Goal: Contribute content: Add original content to the website for others to see

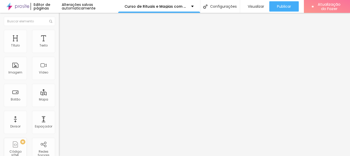
click at [59, 76] on button "button" at bounding box center [62, 73] width 7 height 5
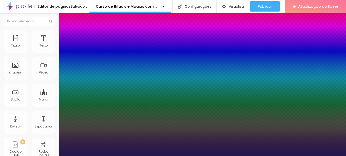
type input "1"
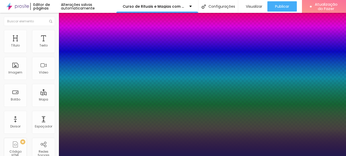
type input "8"
type input "4"
type input "1"
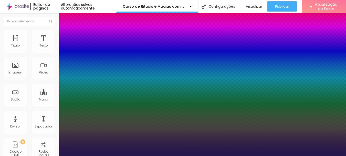
type input "40"
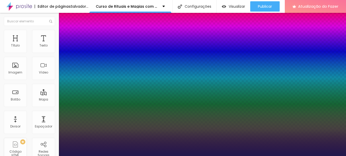
type input "1"
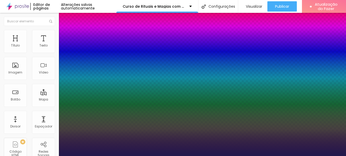
type input "40"
click at [158, 155] on div at bounding box center [173, 156] width 346 height 0
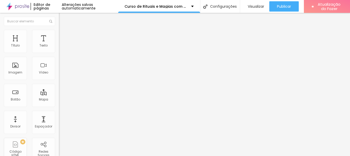
click at [59, 76] on button "button" at bounding box center [62, 73] width 7 height 5
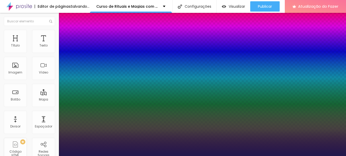
type input "1"
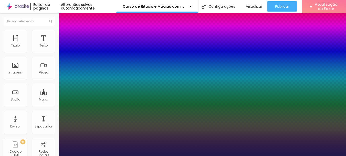
type input "8"
type input "2"
type input "1"
type input "20"
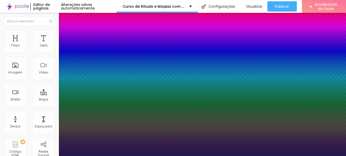
type input "1"
type input "20"
click at [177, 155] on div at bounding box center [173, 156] width 346 height 0
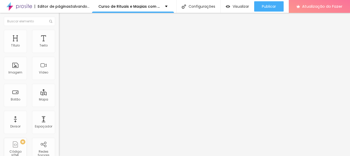
click at [62, 44] on font "Adicionar imagem" at bounding box center [77, 42] width 30 height 4
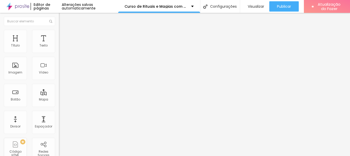
click at [59, 80] on span "Original" at bounding box center [65, 78] width 12 height 4
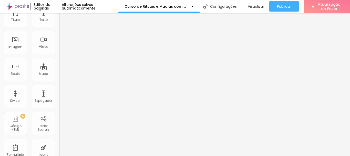
scroll to position [37, 0]
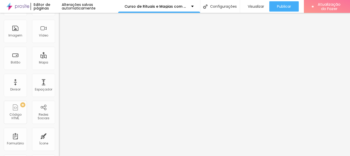
click at [59, 46] on font "Cinema" at bounding box center [65, 44] width 13 height 4
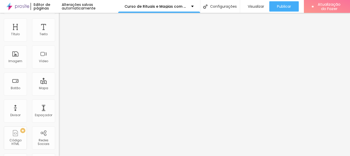
scroll to position [0, 0]
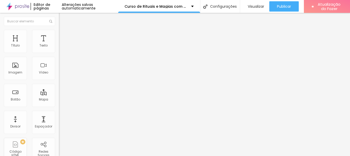
click at [64, 35] on font "Estilo" at bounding box center [68, 33] width 8 height 4
type input "95"
type input "90"
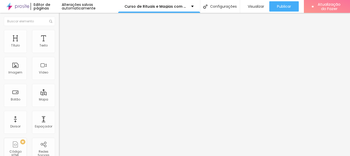
type input "85"
type input "80"
type input "75"
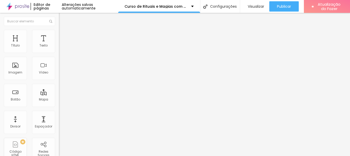
type input "75"
type input "70"
type input "65"
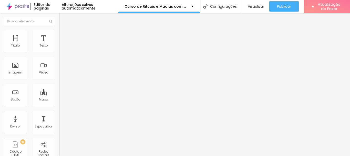
type input "60"
type input "55"
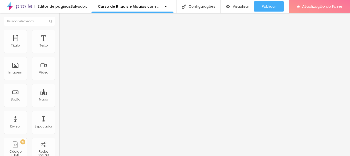
drag, startPoint x: 53, startPoint y: 54, endPoint x: 34, endPoint y: 50, distance: 20.3
type input "55"
click at [59, 48] on input "range" at bounding box center [75, 50] width 33 height 4
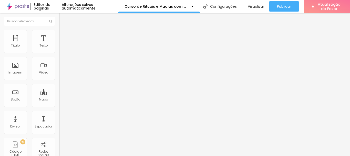
type input "50"
type input "45"
type input "40"
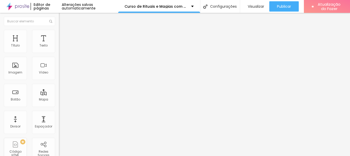
type input "40"
type input "35"
type input "30"
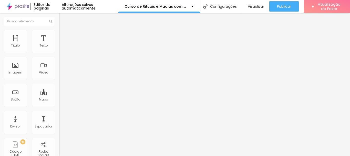
type input "35"
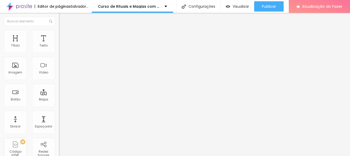
type input "40"
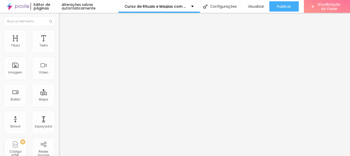
drag, startPoint x: 30, startPoint y: 56, endPoint x: 22, endPoint y: 56, distance: 7.9
type input "40"
click at [59, 53] on input "range" at bounding box center [75, 50] width 33 height 4
click at [59, 76] on button "button" at bounding box center [62, 73] width 7 height 5
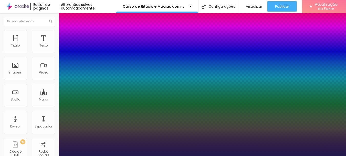
type input "1"
type input "8"
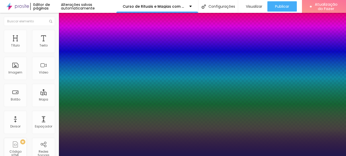
type input "2"
type input "1"
type input "20"
type input "1"
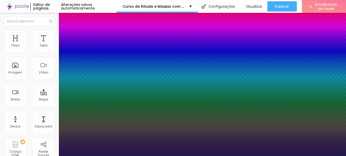
type input "20"
type input "1"
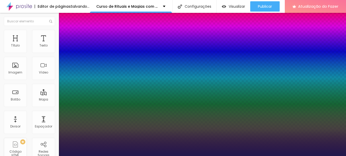
click at [213, 155] on div at bounding box center [173, 156] width 346 height 0
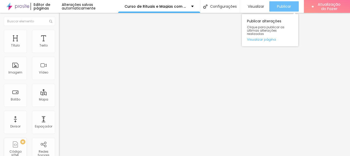
click at [283, 8] on font "Publicar" at bounding box center [284, 6] width 14 height 5
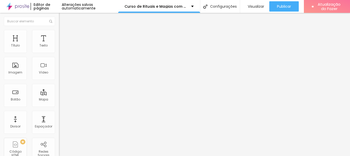
click at [59, 32] on img at bounding box center [61, 32] width 5 height 5
click at [59, 48] on input "40" at bounding box center [70, 45] width 22 height 5
type input "5"
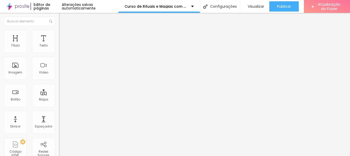
type input "10"
type input "50"
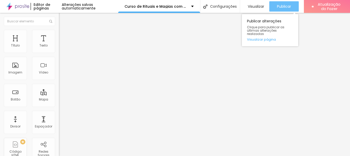
type input "50"
click at [281, 6] on font "Publicar" at bounding box center [284, 6] width 14 height 5
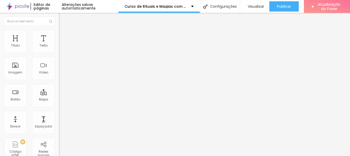
click at [59, 128] on div "Editar nulo Conteúdo Estilo Avançado Tamanho 50 px % 0 Borda arredondada Sombra…" at bounding box center [88, 84] width 59 height 143
click at [61, 74] on icon "button" at bounding box center [62, 72] width 3 height 3
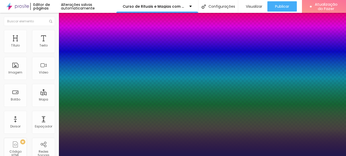
type input "1"
type input "8"
type input "2"
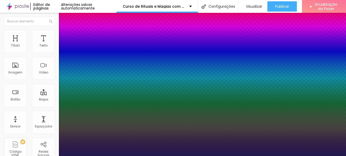
type input "1"
type input "20"
type input "1"
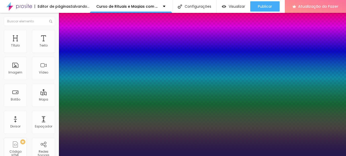
click at [111, 155] on div at bounding box center [173, 156] width 346 height 0
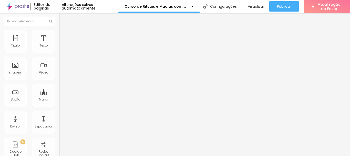
click at [61, 74] on icon "button" at bounding box center [61, 73] width 1 height 1
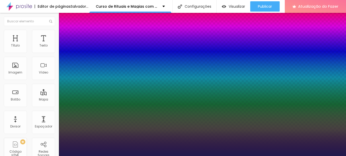
type input "1"
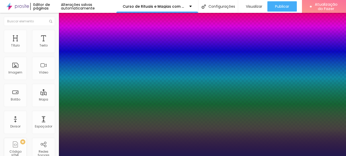
click at [132, 155] on div at bounding box center [173, 156] width 346 height 0
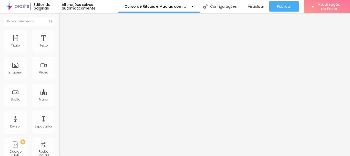
click at [59, 76] on button "button" at bounding box center [62, 73] width 7 height 5
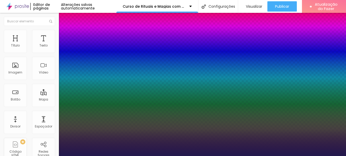
type input "1"
type input "8"
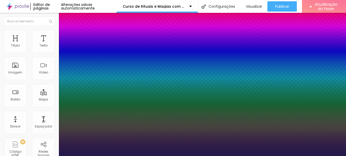
type input "2"
type input "1"
type input "22"
type input "1"
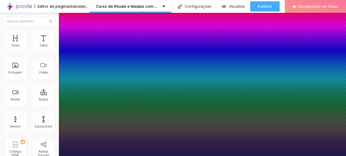
type input "22"
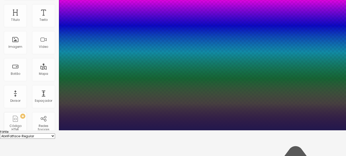
scroll to position [77, 0]
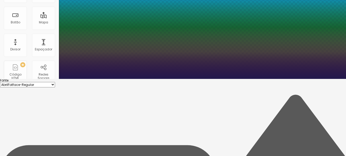
type input "1"
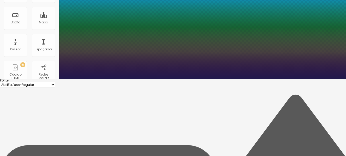
type input "1.5"
type input "1"
click at [207, 79] on div at bounding box center [173, 79] width 346 height 0
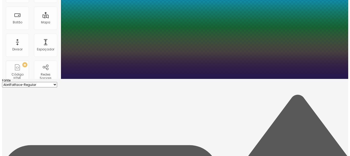
scroll to position [0, 0]
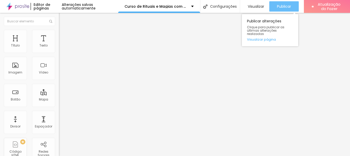
click at [283, 6] on font "Publicar" at bounding box center [284, 6] width 14 height 5
click at [279, 6] on font "Publicar" at bounding box center [284, 6] width 14 height 5
click at [277, 5] on font "Publicar" at bounding box center [284, 6] width 14 height 5
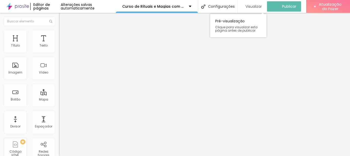
click at [255, 6] on font "Visualizar" at bounding box center [254, 6] width 16 height 5
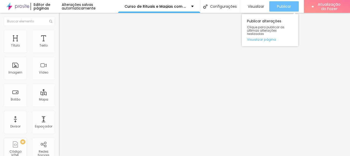
click at [286, 4] on font "Publicar" at bounding box center [284, 6] width 14 height 5
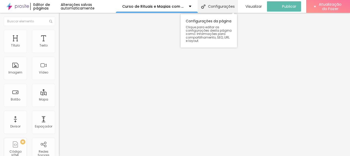
click at [228, 8] on font "Configurações" at bounding box center [221, 6] width 27 height 5
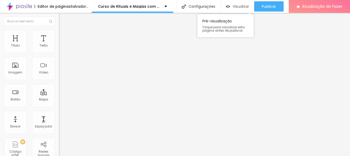
click at [249, 8] on font "Visualizar" at bounding box center [241, 6] width 16 height 5
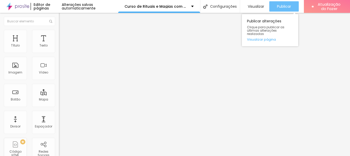
click at [290, 5] on button "Publicar" at bounding box center [283, 6] width 29 height 10
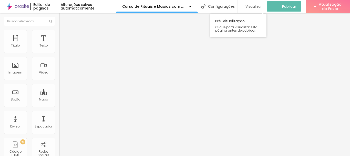
click at [254, 6] on font "Visualizar" at bounding box center [254, 6] width 16 height 5
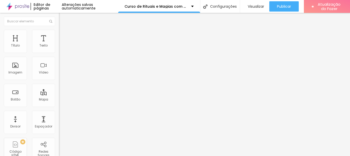
click at [59, 48] on input "text" at bounding box center [90, 45] width 62 height 5
type input "[PHONE_NUMBER]"
type input "19981839688"
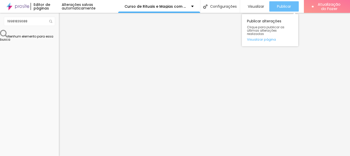
click at [282, 6] on font "Publicar" at bounding box center [284, 6] width 14 height 5
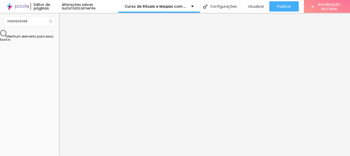
click at [63, 19] on img "button" at bounding box center [65, 19] width 4 height 4
click at [16, 22] on input "19981839688" at bounding box center [29, 21] width 51 height 9
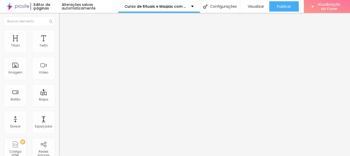
click at [59, 48] on input "text" at bounding box center [90, 45] width 62 height 5
type input "[PHONE_NUMBER]"
type input "19981839688"
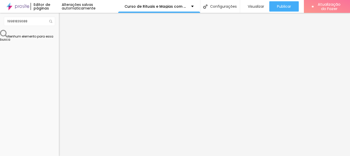
click at [59, 155] on div "Texto do botão" at bounding box center [88, 156] width 59 height 3
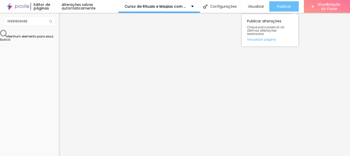
click at [283, 6] on font "Publicar" at bounding box center [284, 6] width 14 height 5
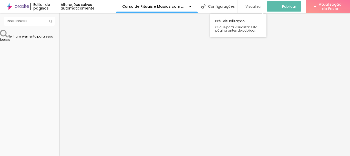
click at [249, 5] on font "Visualizar" at bounding box center [254, 6] width 16 height 5
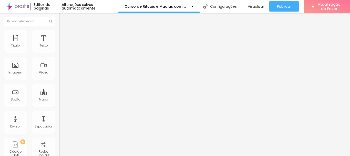
click at [64, 35] on font "Estilo" at bounding box center [68, 33] width 8 height 4
click at [64, 36] on font "Avançado" at bounding box center [72, 38] width 17 height 4
click at [64, 30] on font "Conteúdo" at bounding box center [72, 28] width 16 height 4
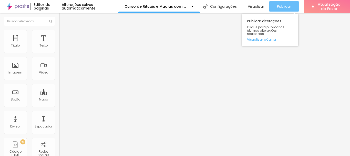
click at [280, 6] on font "Publicar" at bounding box center [284, 6] width 14 height 5
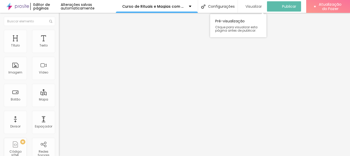
click at [261, 5] on font "Visualizar" at bounding box center [254, 6] width 16 height 5
